Goal: Task Accomplishment & Management: Use online tool/utility

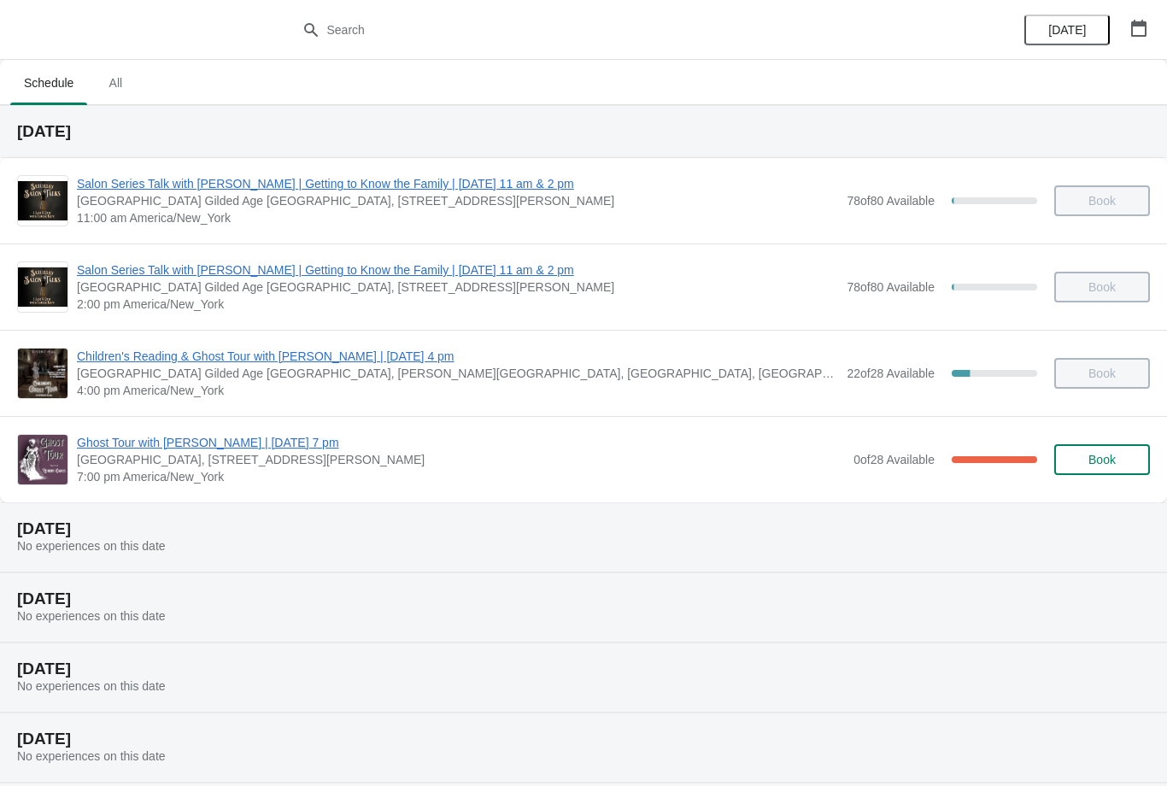
click at [123, 440] on span "Ghost Tour with [PERSON_NAME] | [DATE] 7 pm" at bounding box center [461, 442] width 768 height 17
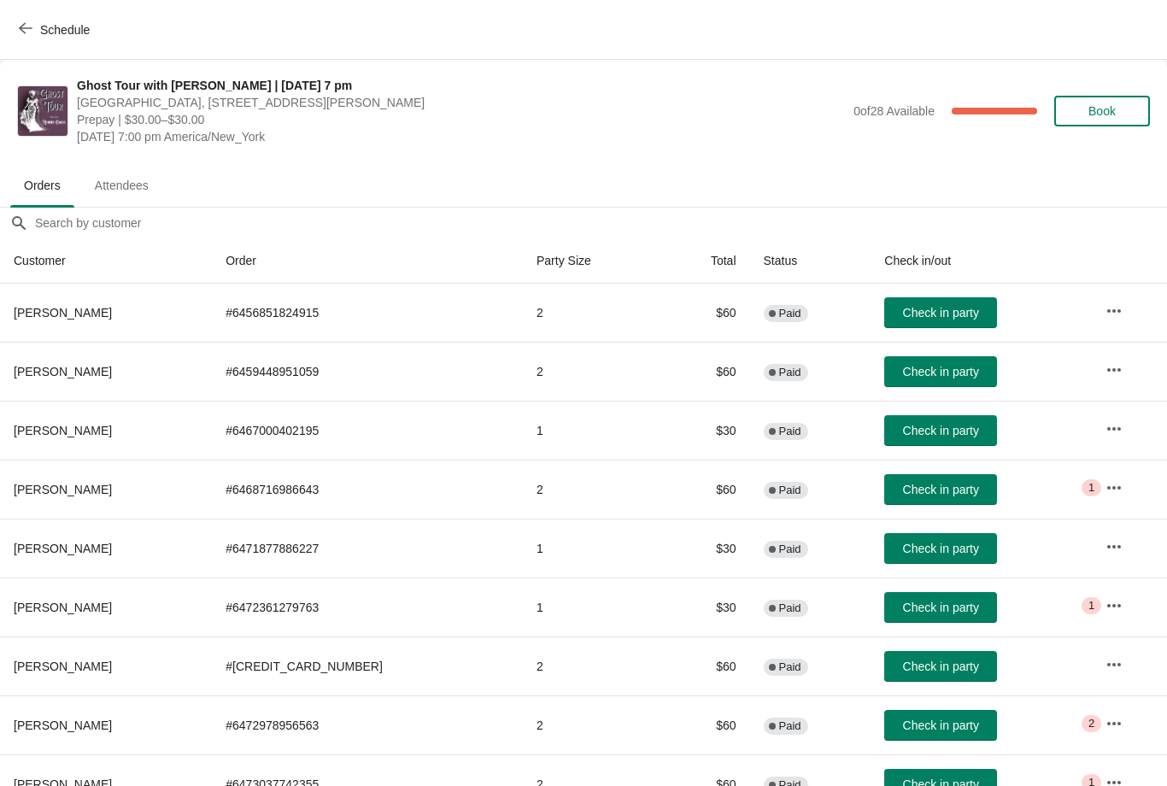
click at [904, 304] on button "Check in party" at bounding box center [940, 312] width 113 height 31
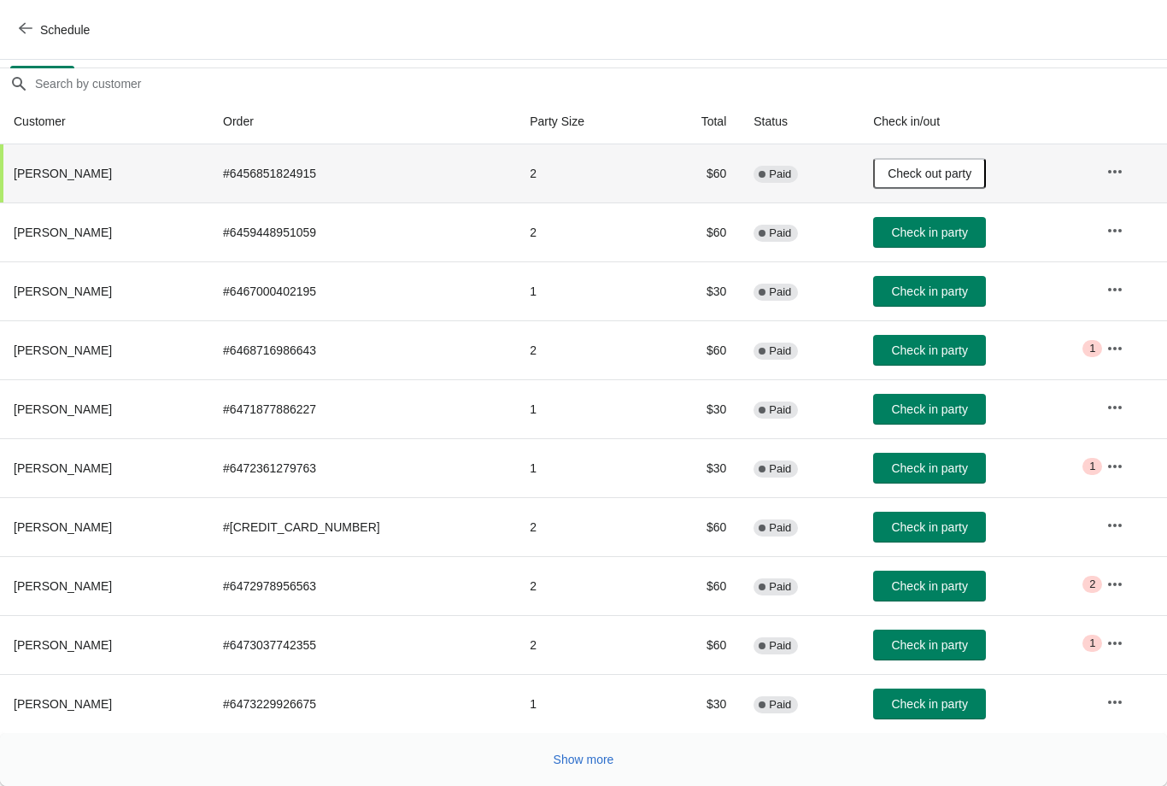
scroll to position [139, 0]
click at [572, 760] on span "Show more" at bounding box center [584, 760] width 61 height 14
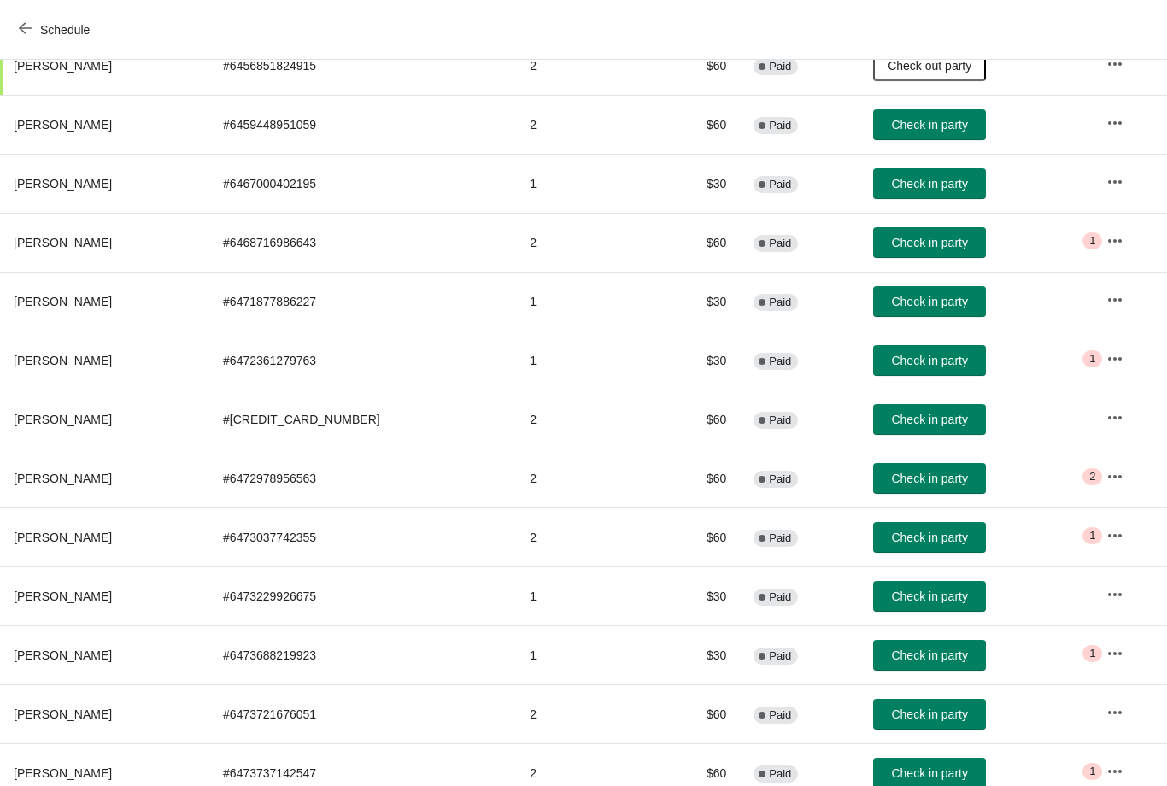
scroll to position [250, 0]
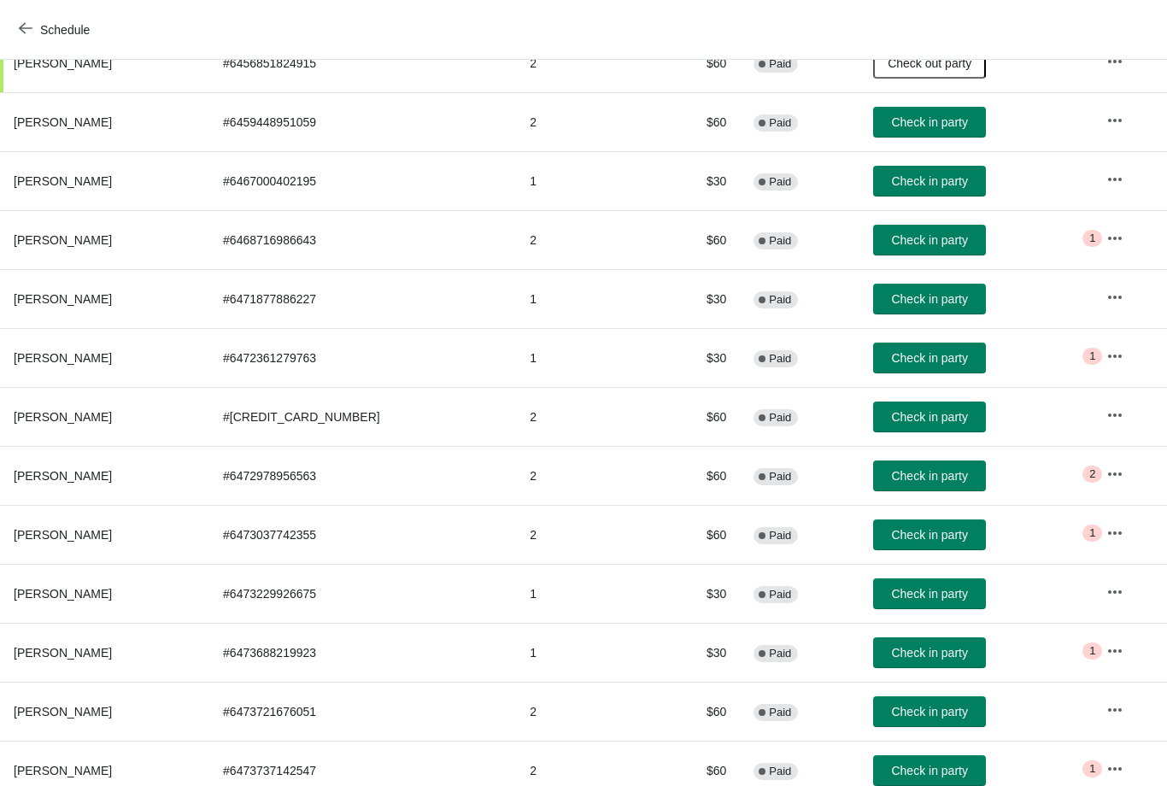
click at [899, 661] on button "Check in party" at bounding box center [929, 653] width 113 height 31
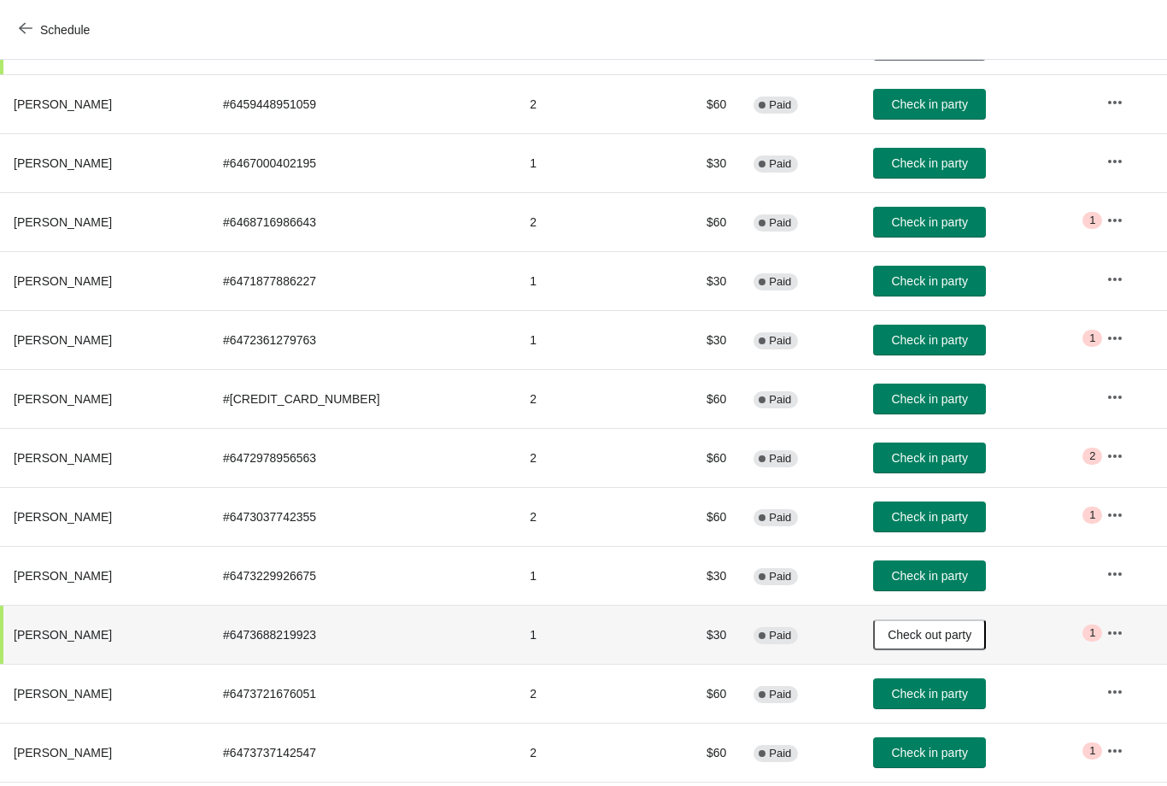
scroll to position [270, 0]
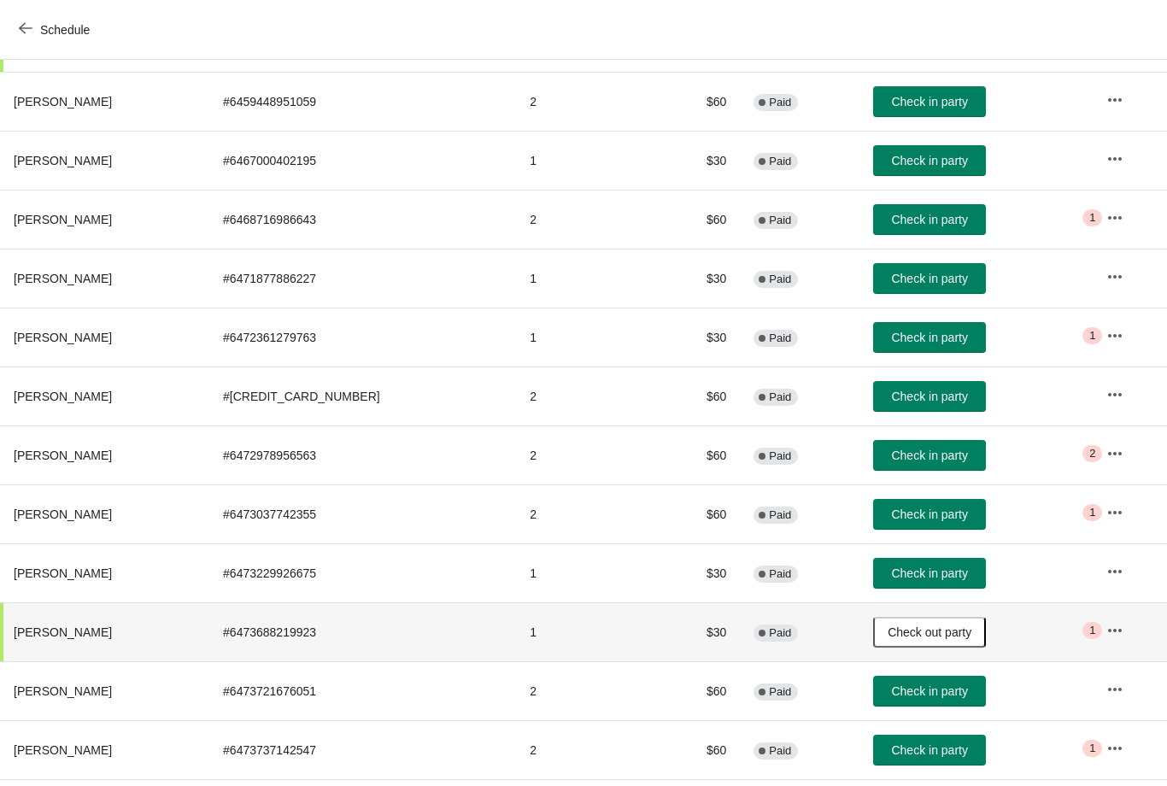
click at [923, 510] on span "Check in party" at bounding box center [929, 515] width 76 height 14
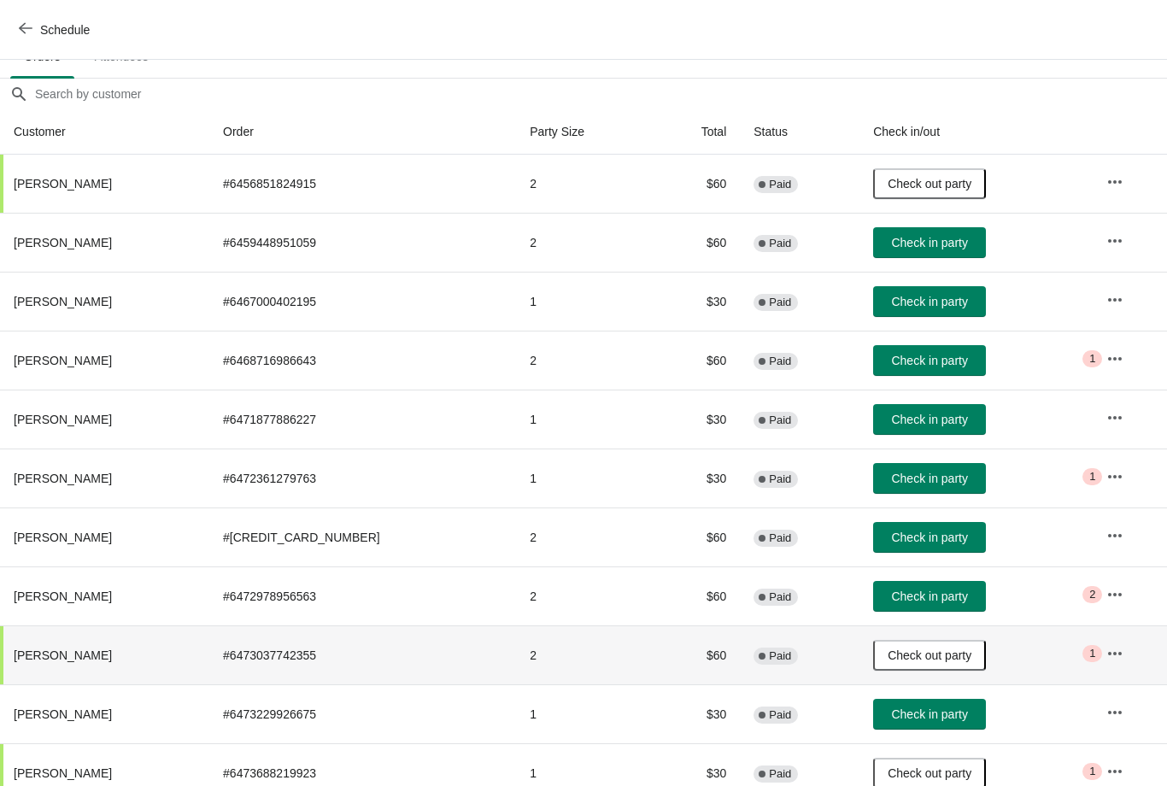
scroll to position [129, 1]
click at [892, 303] on span "Check in party" at bounding box center [928, 302] width 76 height 14
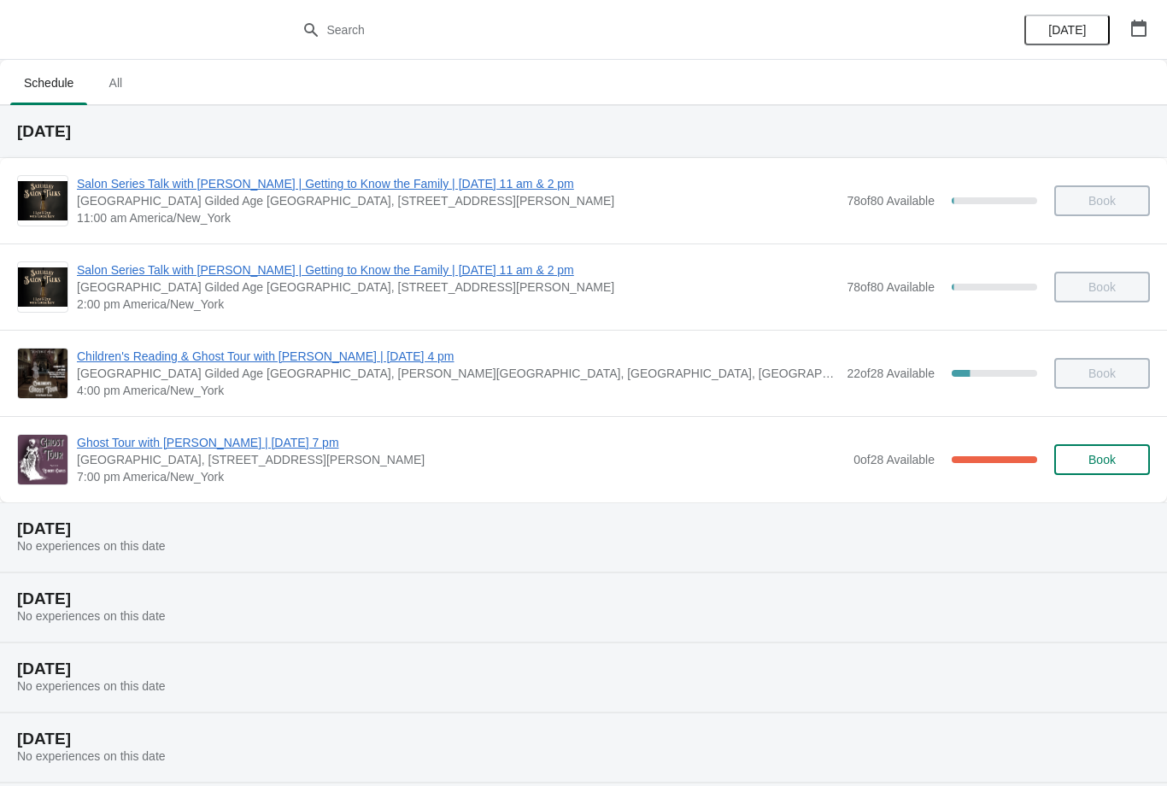
click at [235, 450] on span "Ghost Tour with [PERSON_NAME] | [DATE] 7 pm" at bounding box center [461, 442] width 768 height 17
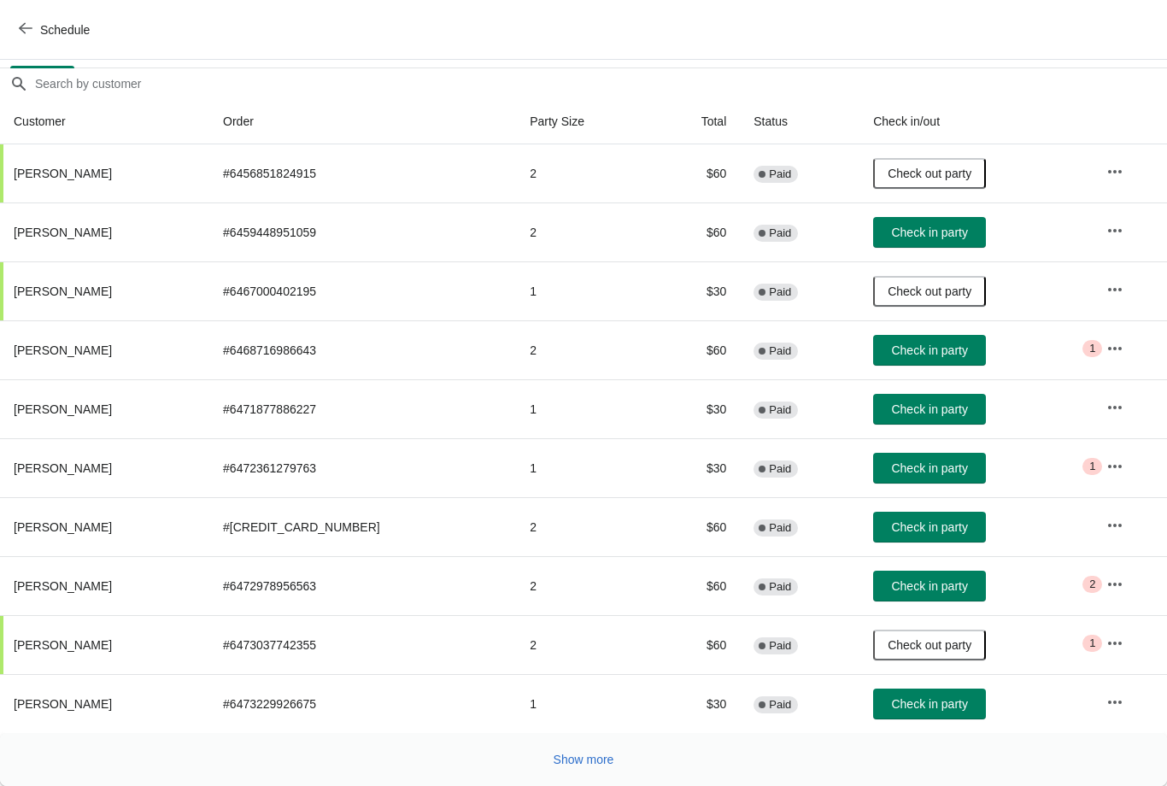
scroll to position [139, 0]
click at [579, 767] on span "Show more" at bounding box center [584, 760] width 61 height 14
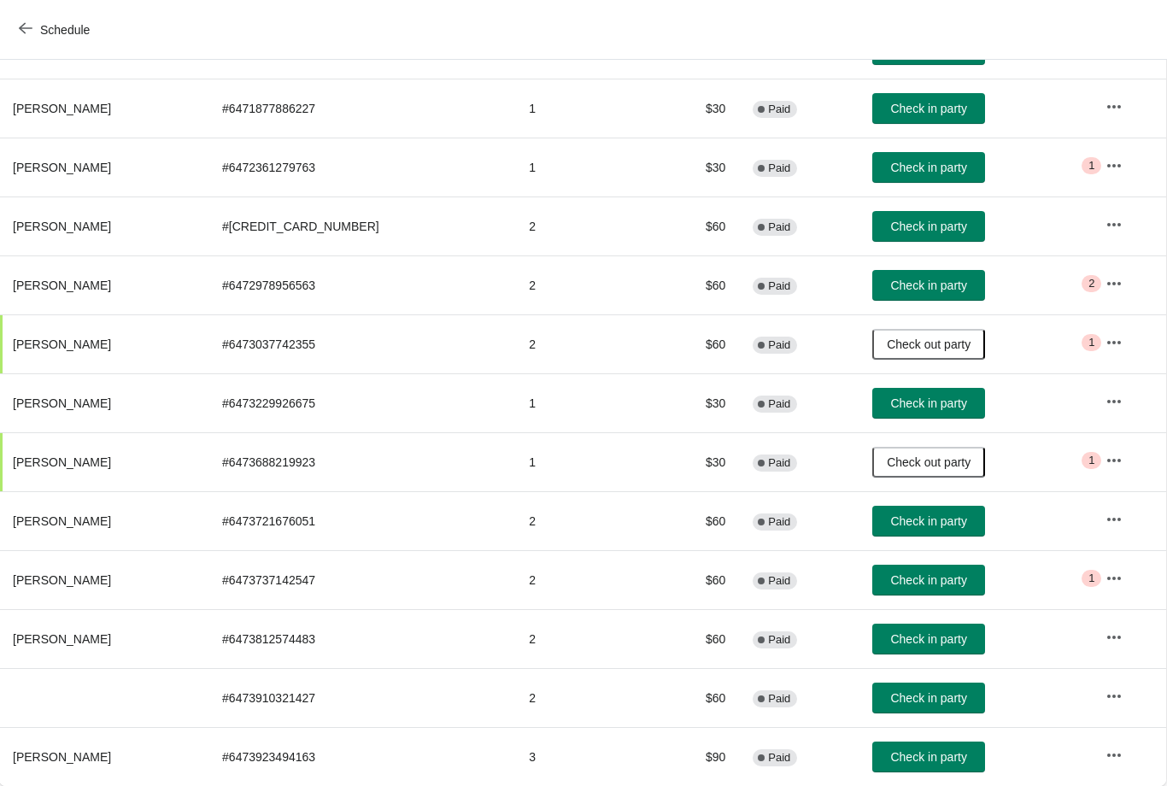
scroll to position [440, 1]
click at [913, 525] on span "Check in party" at bounding box center [928, 521] width 76 height 14
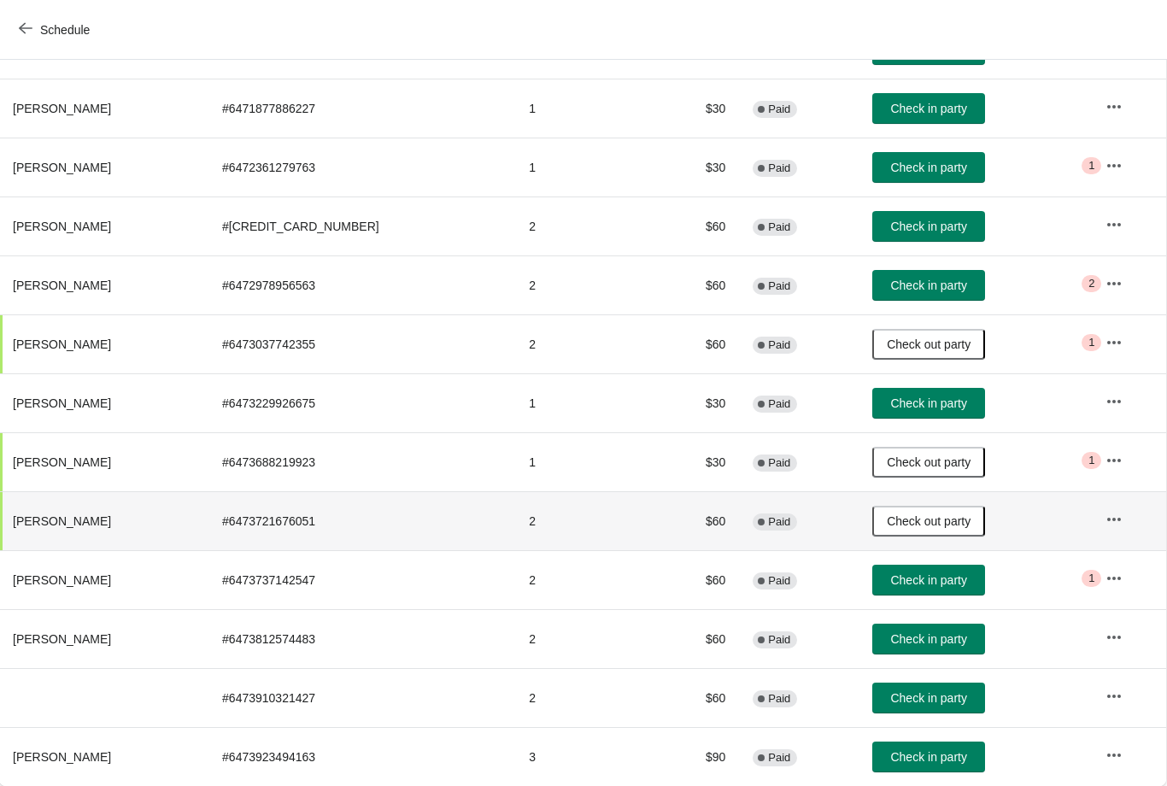
click at [904, 578] on span "Check in party" at bounding box center [928, 580] width 76 height 14
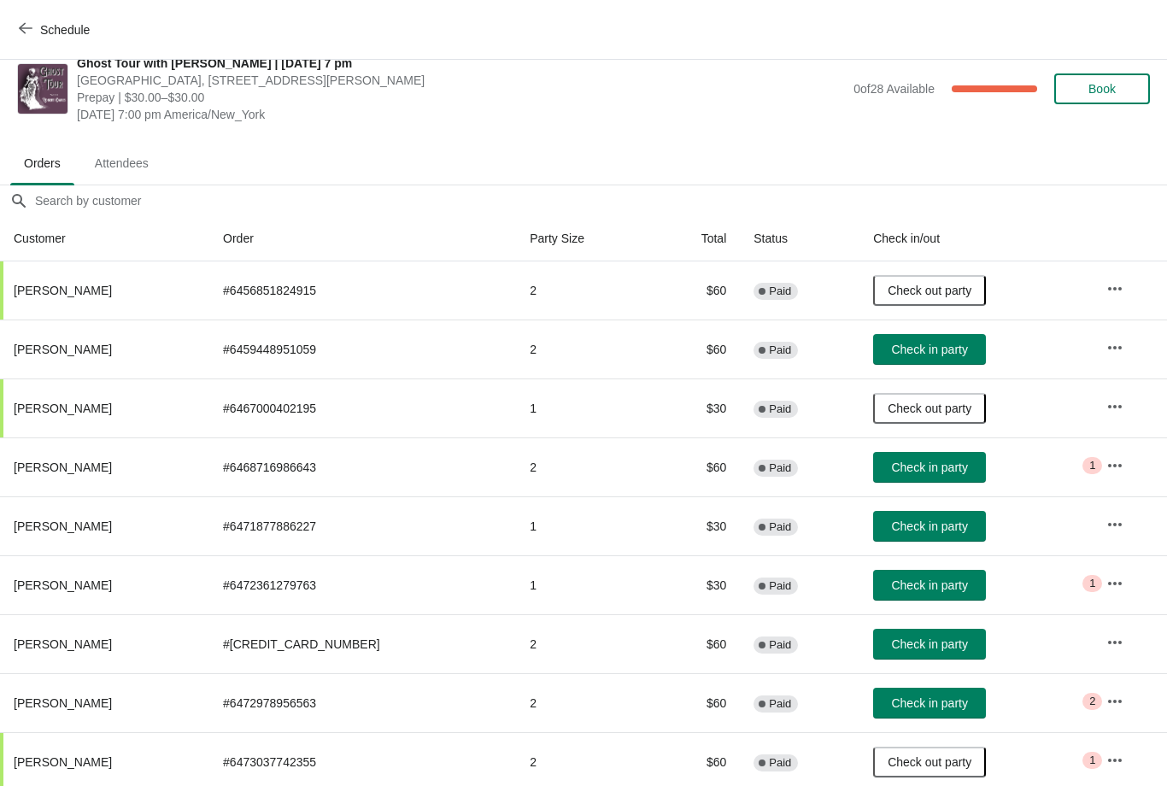
scroll to position [22, 0]
click at [895, 469] on span "Check in party" at bounding box center [929, 468] width 76 height 14
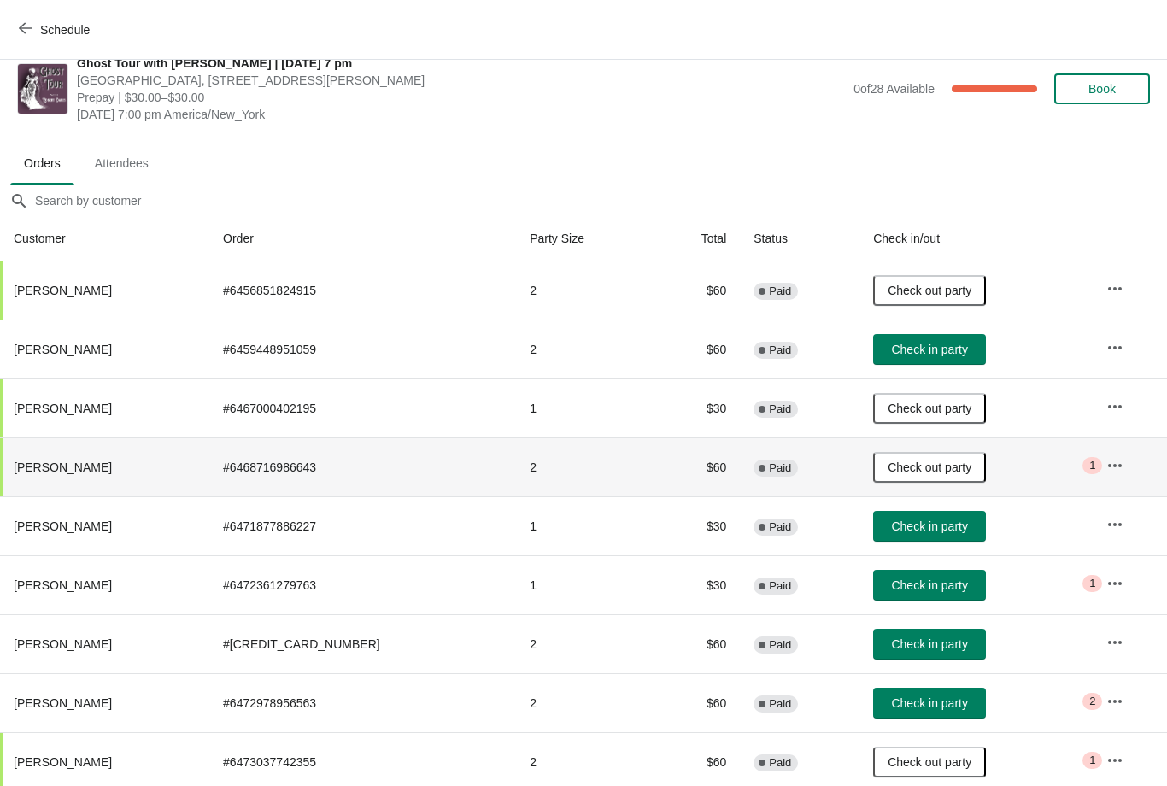
click at [891, 587] on span "Check in party" at bounding box center [929, 586] width 76 height 14
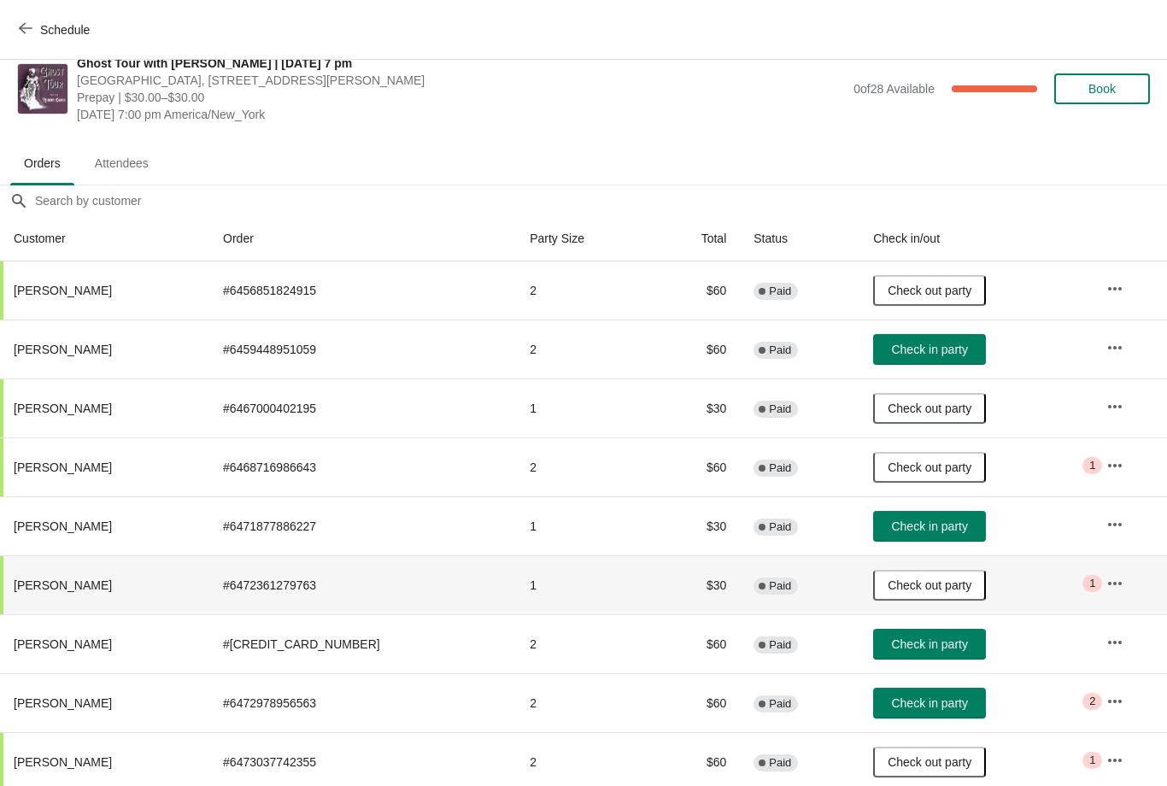
click at [891, 527] on span "Check in party" at bounding box center [929, 527] width 76 height 14
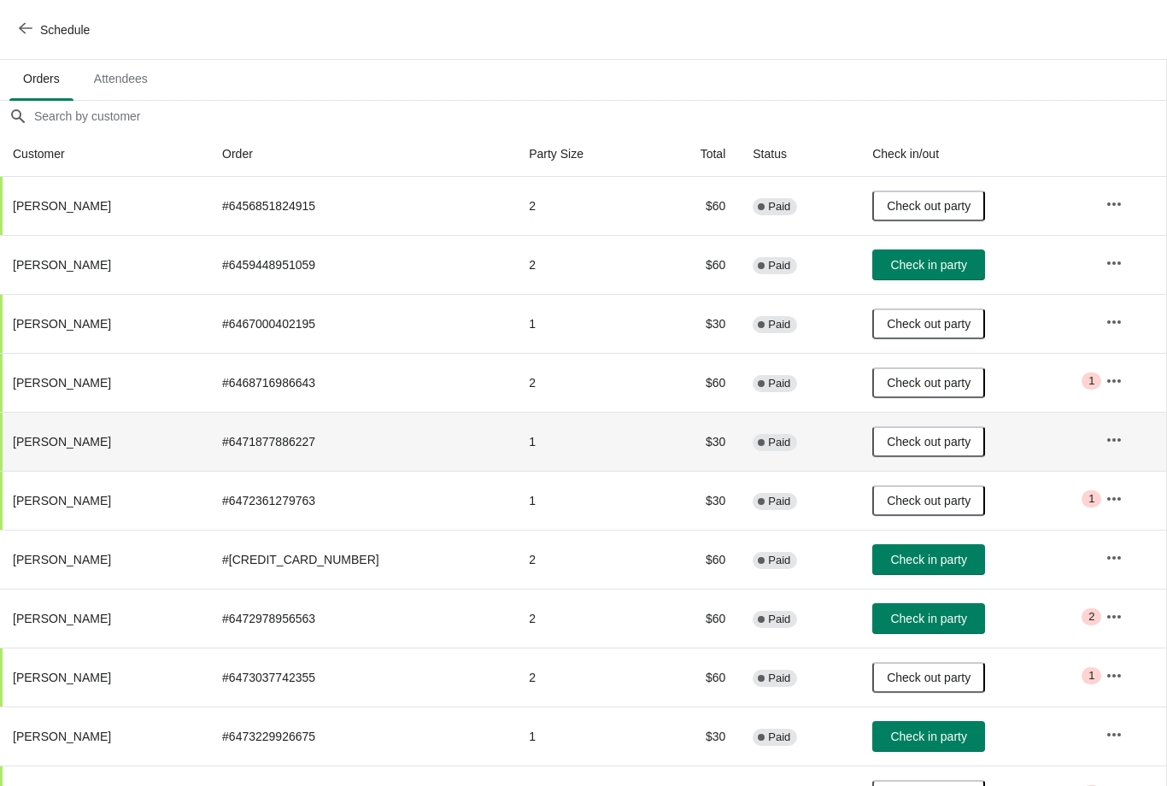
scroll to position [106, 1]
click at [914, 276] on button "Check in party" at bounding box center [929, 265] width 113 height 31
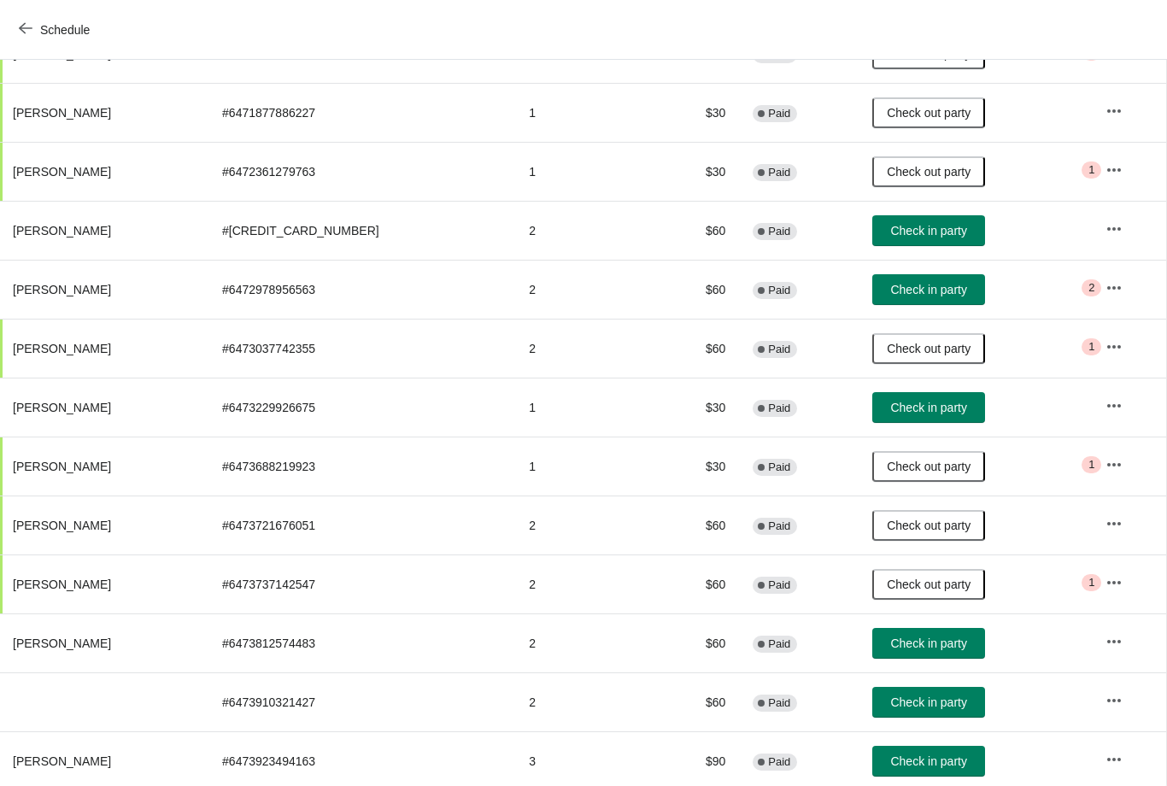
scroll to position [448, 1]
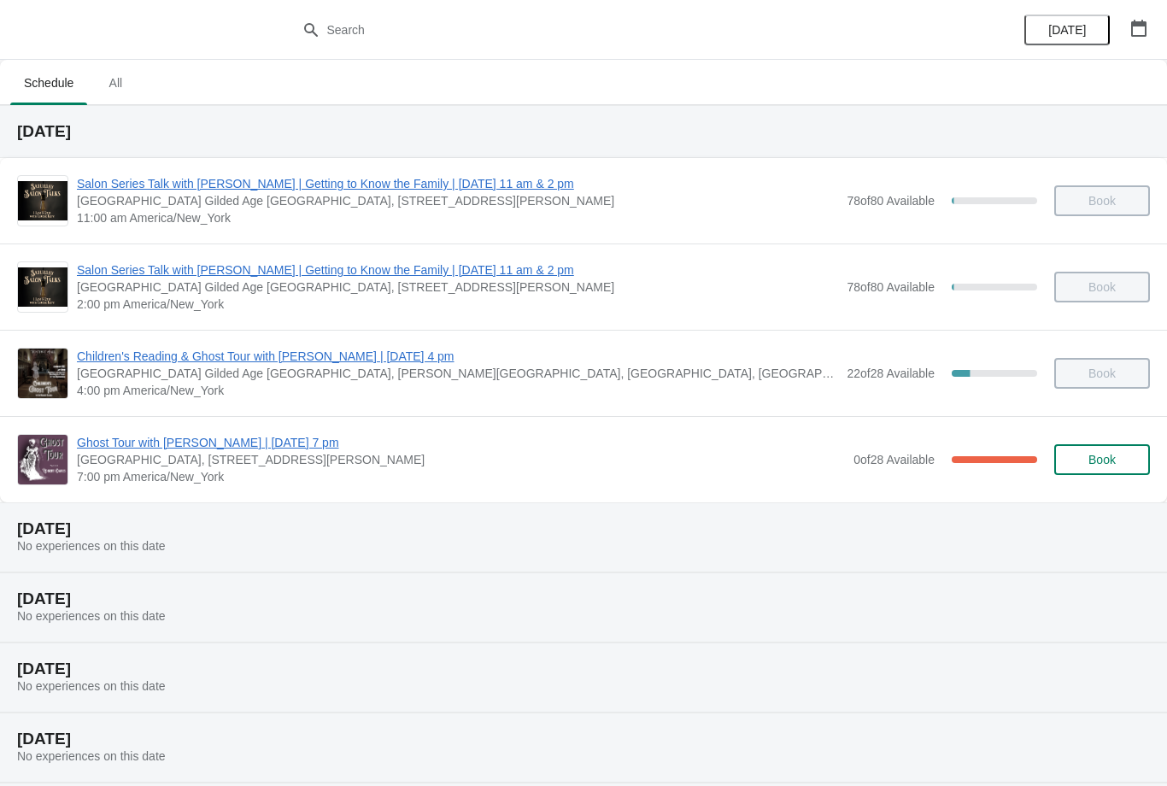
click at [310, 434] on span "Ghost Tour with [PERSON_NAME] | [DATE] 7 pm" at bounding box center [461, 442] width 768 height 17
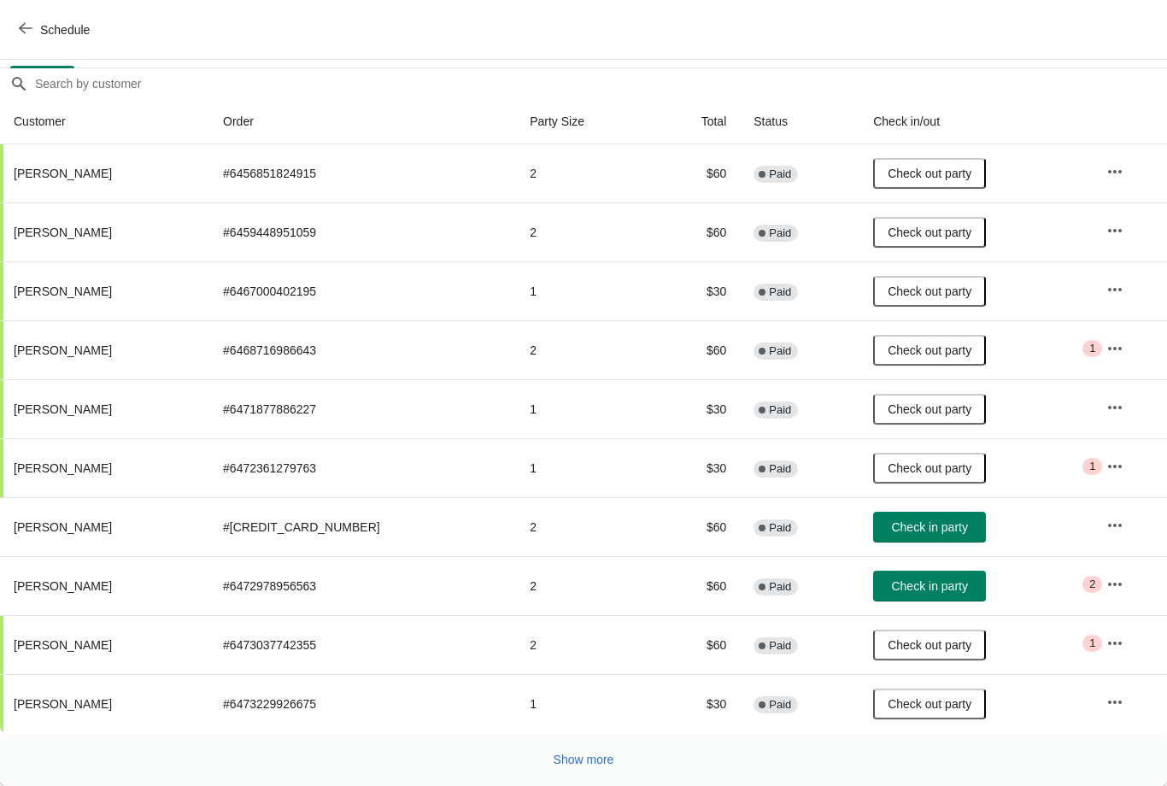
scroll to position [139, 0]
click at [582, 767] on button "Show more" at bounding box center [584, 759] width 74 height 31
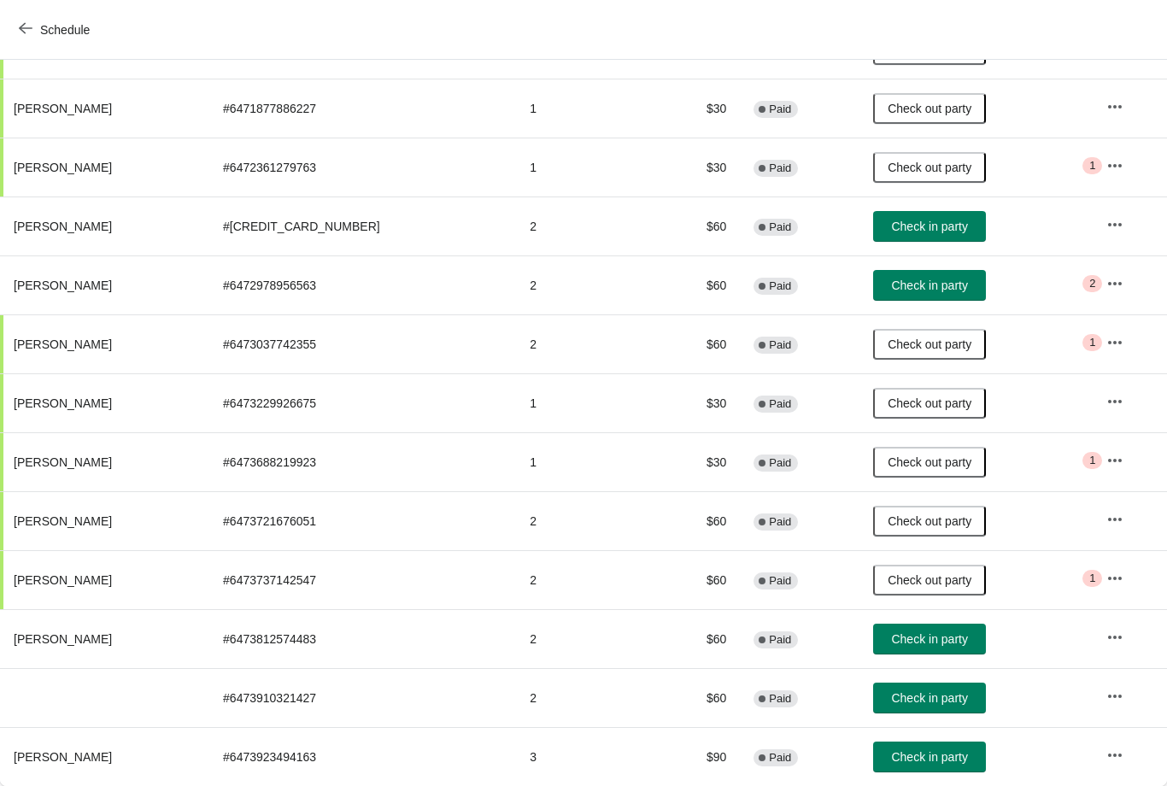
scroll to position [440, 0]
click at [920, 689] on button "Check in party" at bounding box center [929, 698] width 113 height 31
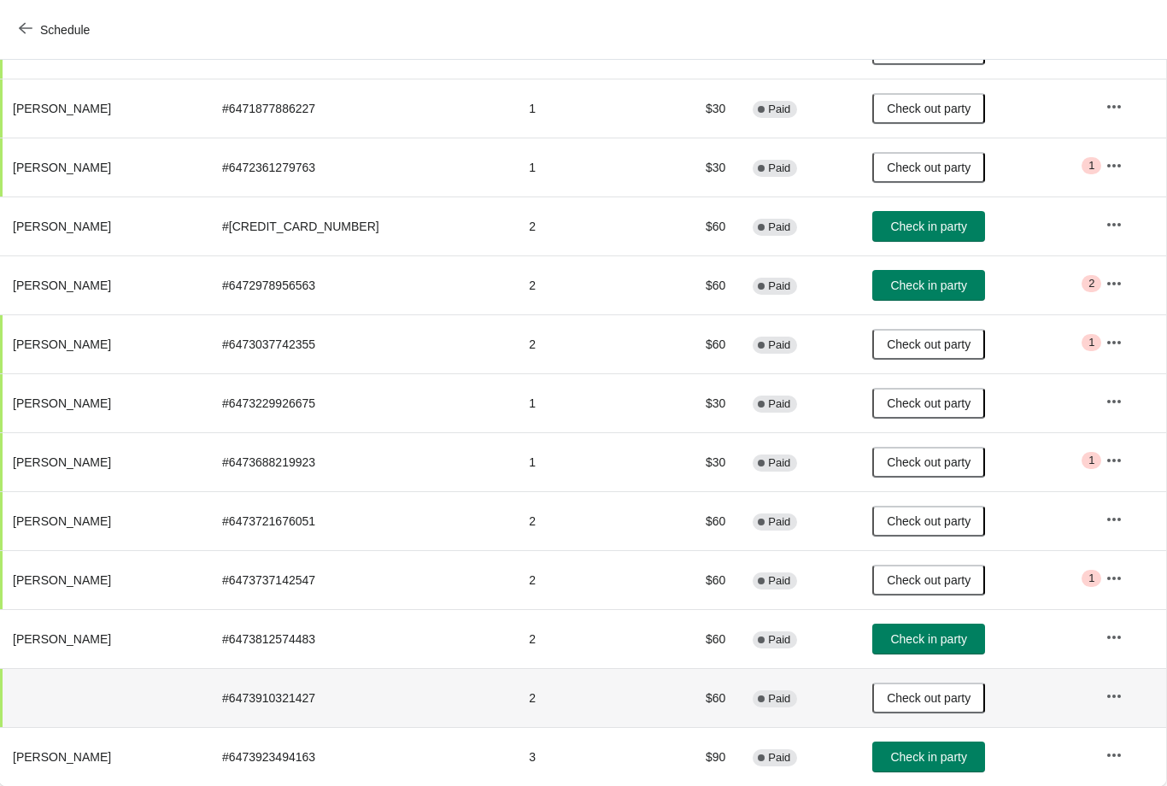
scroll to position [440, 1]
click at [890, 229] on span "Check in party" at bounding box center [928, 227] width 76 height 14
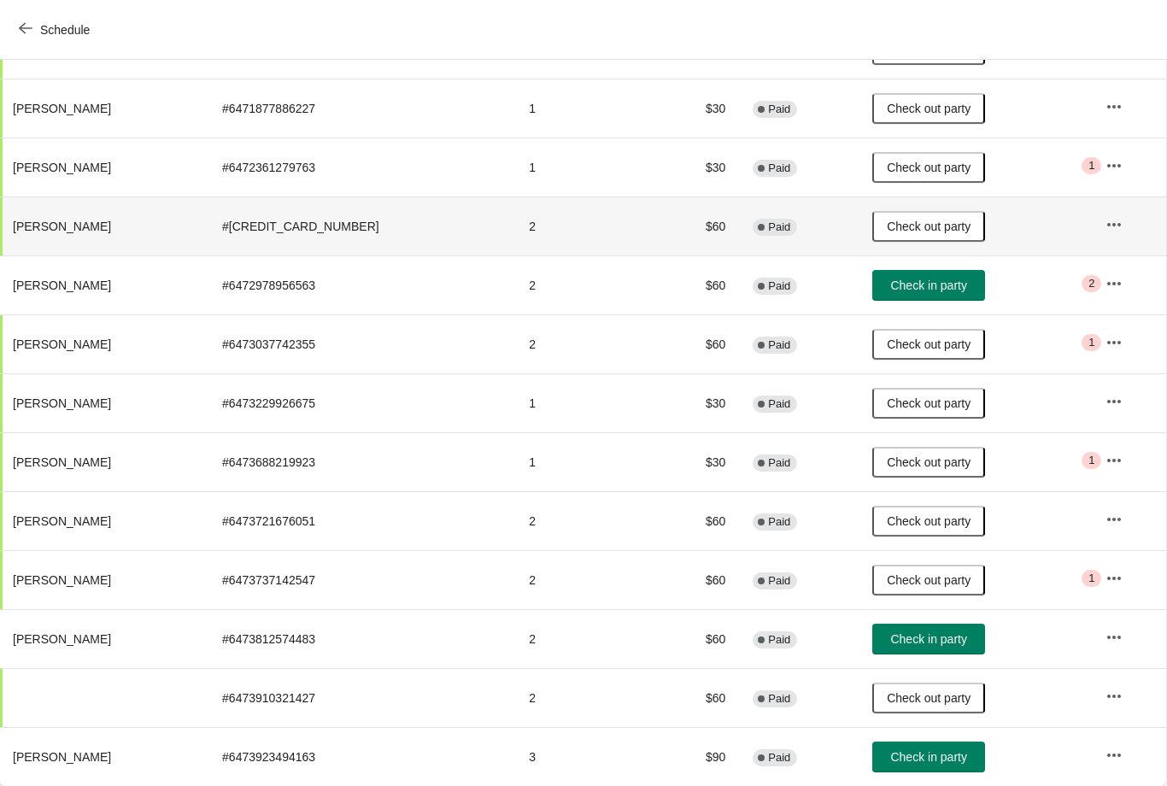
click at [897, 266] on td "Check in party" at bounding box center [975, 285] width 233 height 59
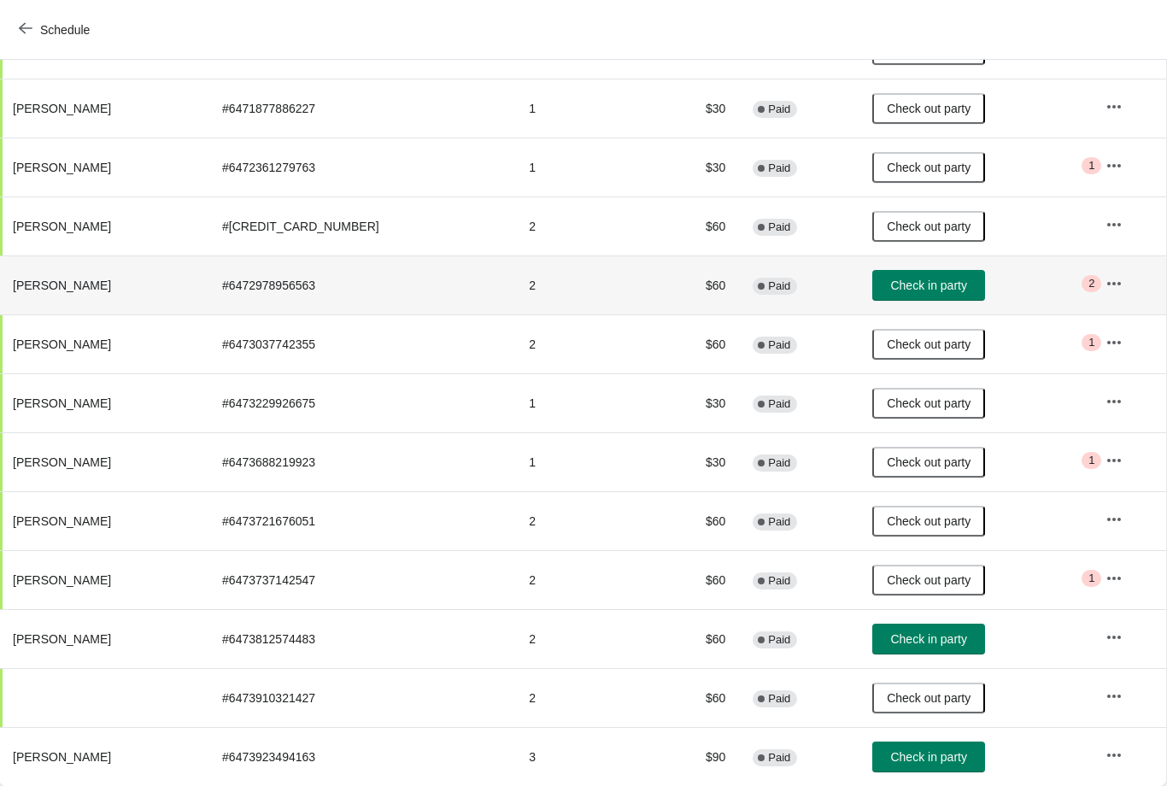
click at [920, 279] on span "Check in party" at bounding box center [928, 286] width 76 height 14
click at [914, 635] on span "Check in party" at bounding box center [929, 639] width 76 height 14
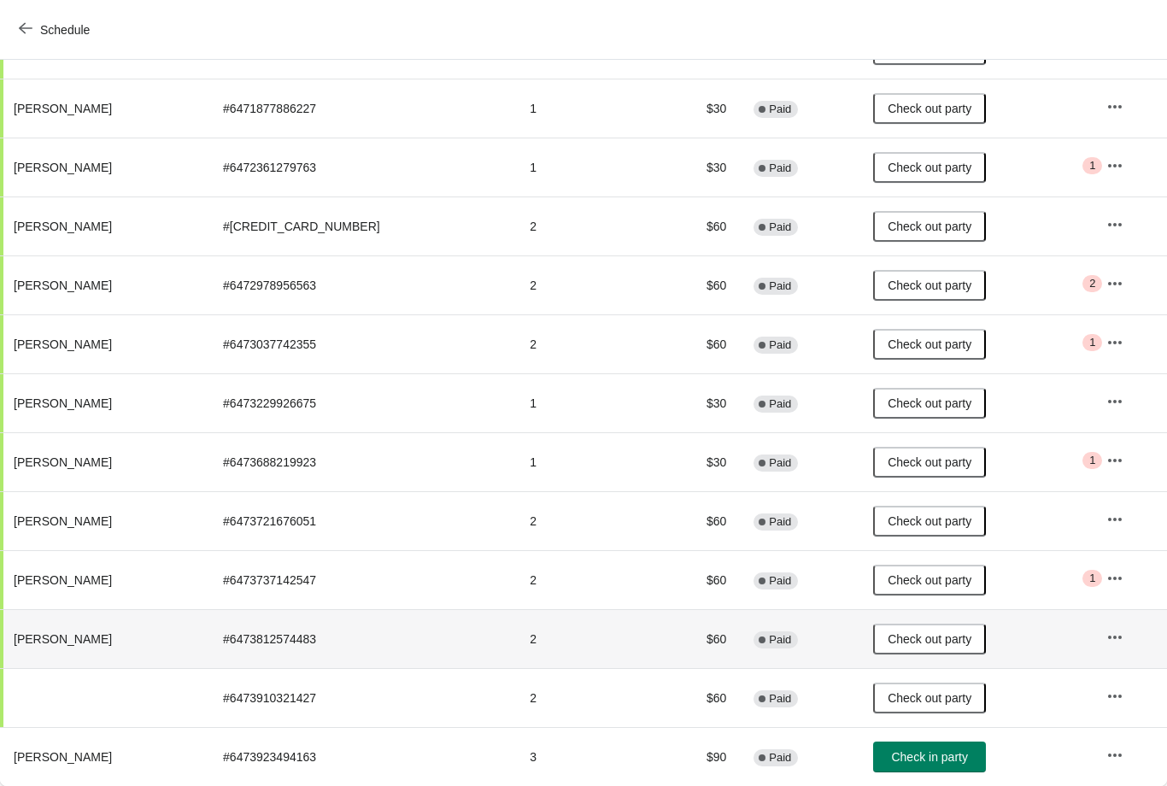
click at [917, 751] on span "Check in party" at bounding box center [929, 757] width 76 height 14
